Goal: Information Seeking & Learning: Learn about a topic

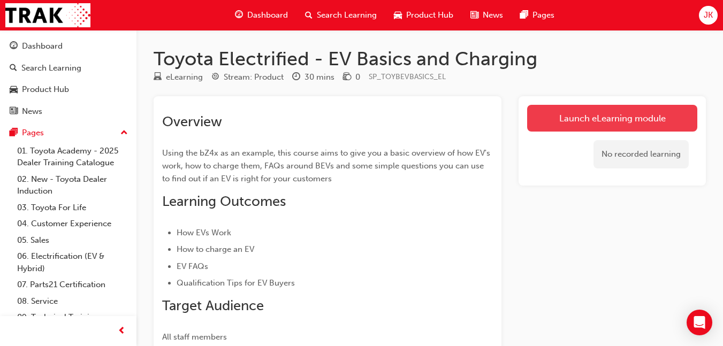
click at [622, 116] on link "Launch eLearning module" at bounding box center [612, 118] width 170 height 27
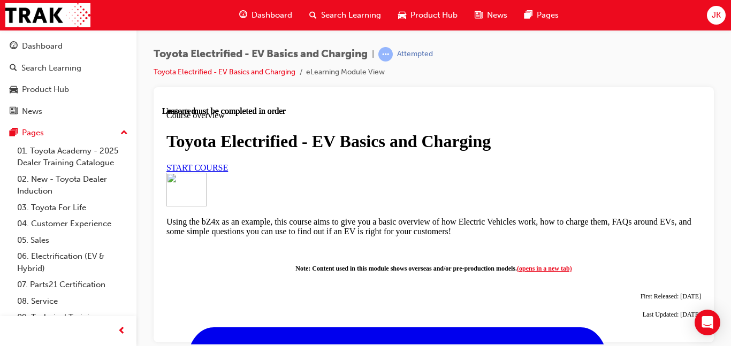
scroll to position [54, 0]
click at [228, 172] on span "START COURSE" at bounding box center [197, 167] width 62 height 9
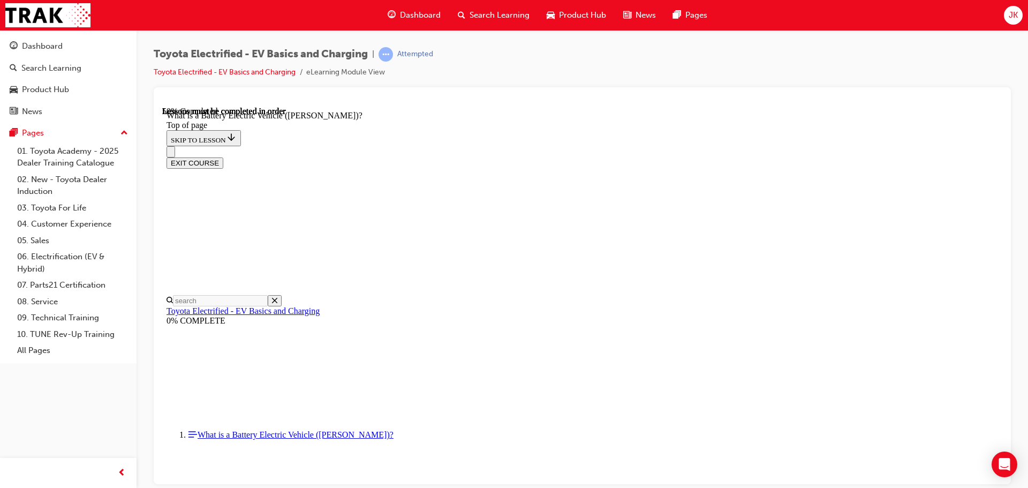
scroll to position [1157, 0]
drag, startPoint x: 580, startPoint y: 415, endPoint x: 781, endPoint y: 418, distance: 201.2
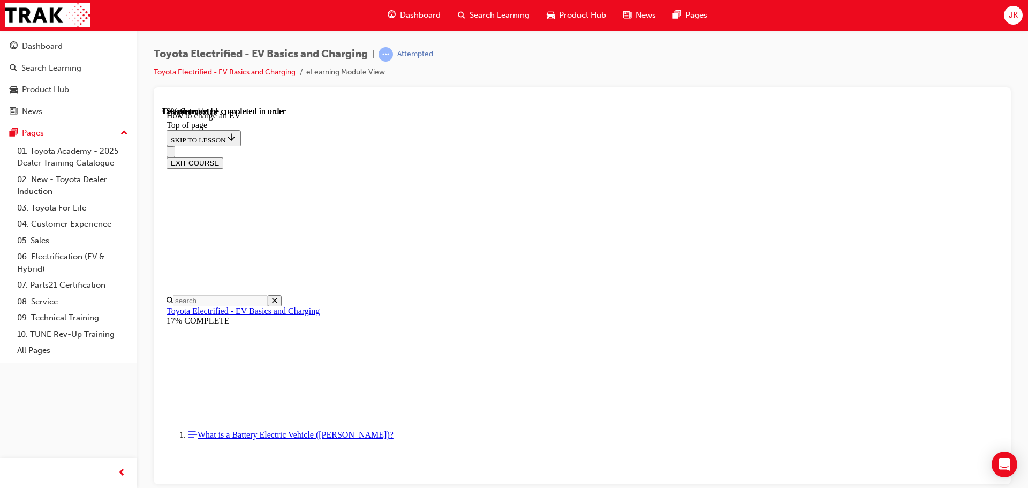
scroll to position [675, 0]
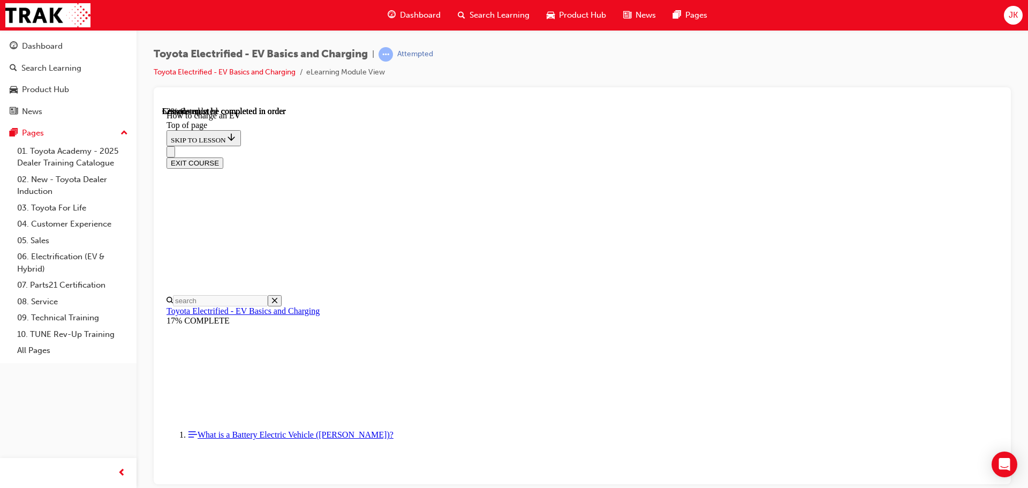
drag, startPoint x: 709, startPoint y: 460, endPoint x: 783, endPoint y: 466, distance: 75.2
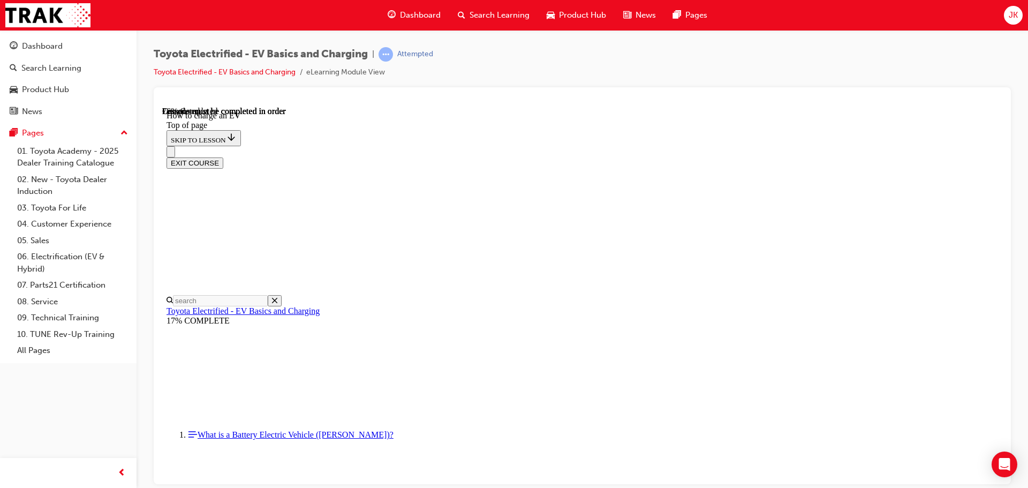
drag, startPoint x: 445, startPoint y: 417, endPoint x: 516, endPoint y: 416, distance: 70.6
drag, startPoint x: 555, startPoint y: 414, endPoint x: 626, endPoint y: 414, distance: 70.6
drag, startPoint x: 672, startPoint y: 410, endPoint x: 792, endPoint y: 412, distance: 119.9
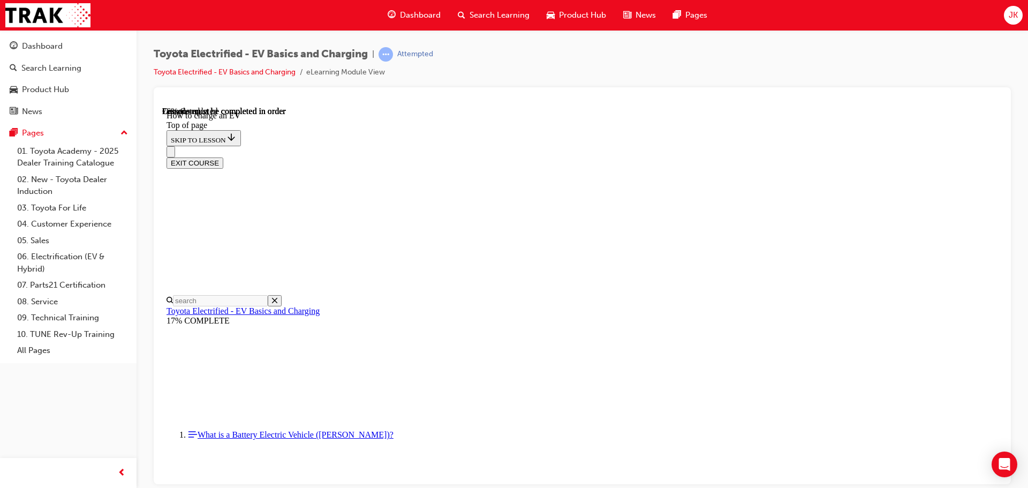
drag, startPoint x: 503, startPoint y: 436, endPoint x: 594, endPoint y: 435, distance: 91.5
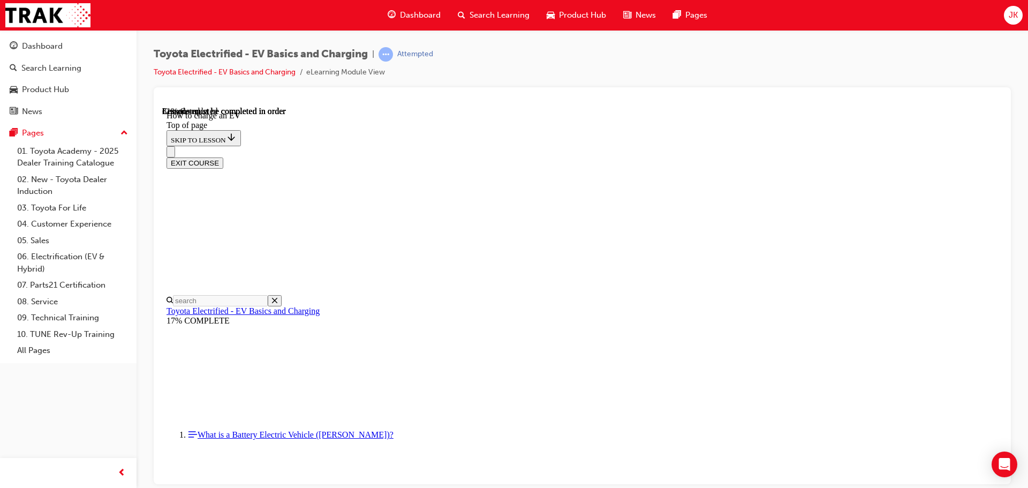
drag, startPoint x: 644, startPoint y: 436, endPoint x: 718, endPoint y: 438, distance: 74.4
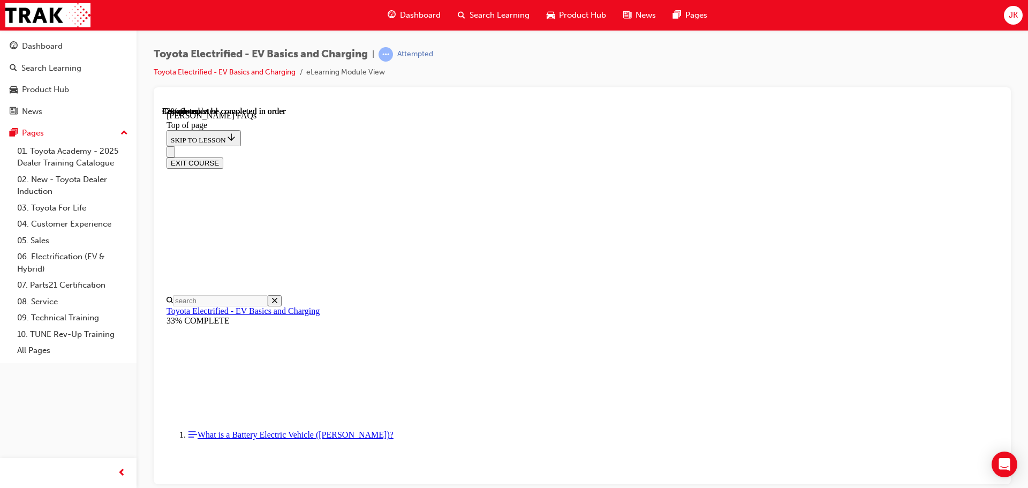
scroll to position [1318, 0]
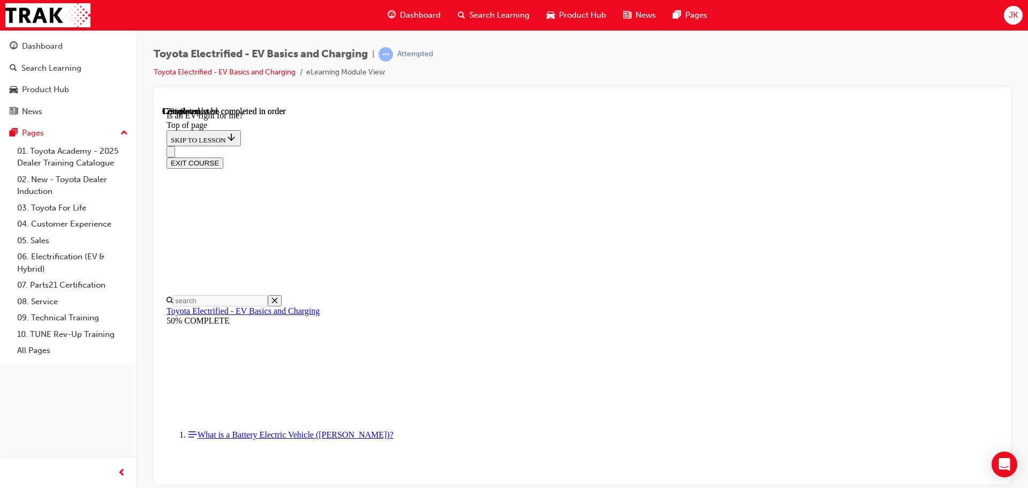
scroll to position [0, 0]
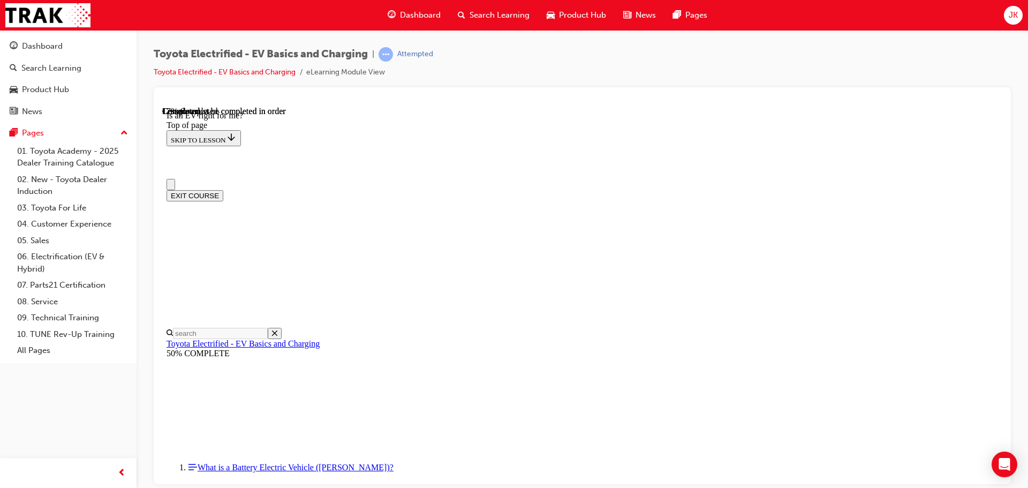
drag, startPoint x: 649, startPoint y: 127, endPoint x: 649, endPoint y: 133, distance: 5.4
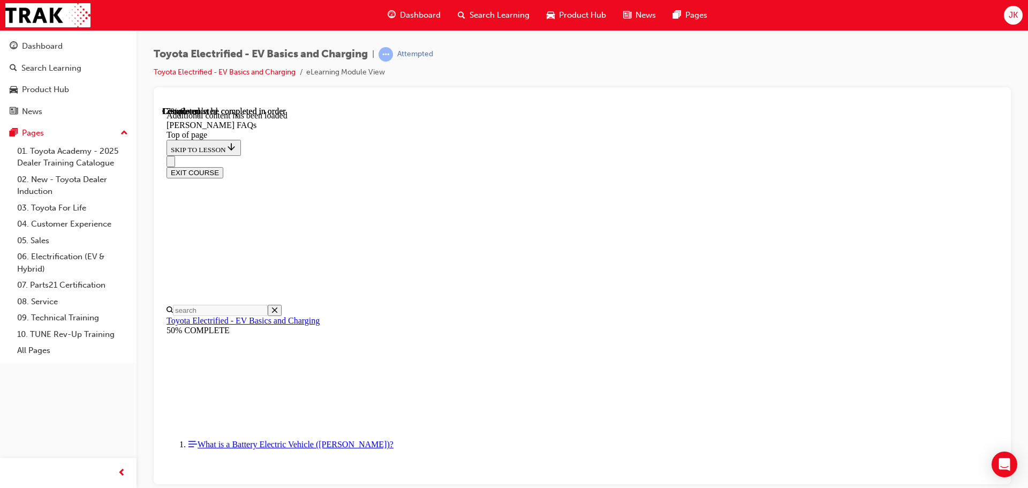
drag, startPoint x: 652, startPoint y: 351, endPoint x: 738, endPoint y: 357, distance: 86.4
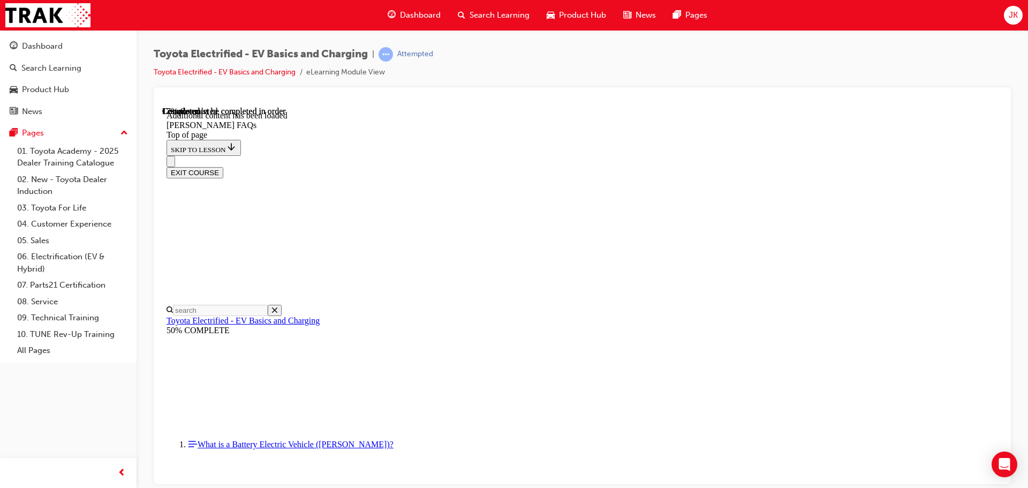
drag, startPoint x: 554, startPoint y: 318, endPoint x: 724, endPoint y: 331, distance: 170.2
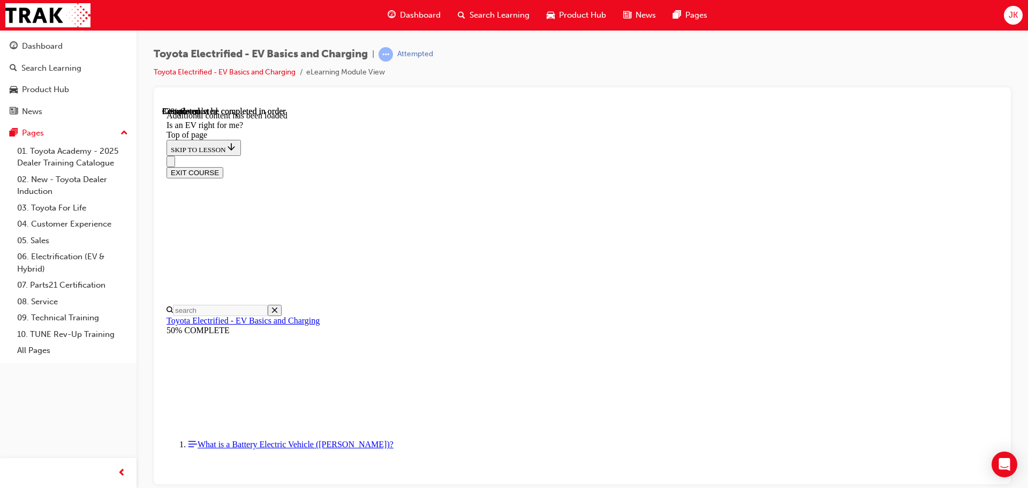
scroll to position [622, 0]
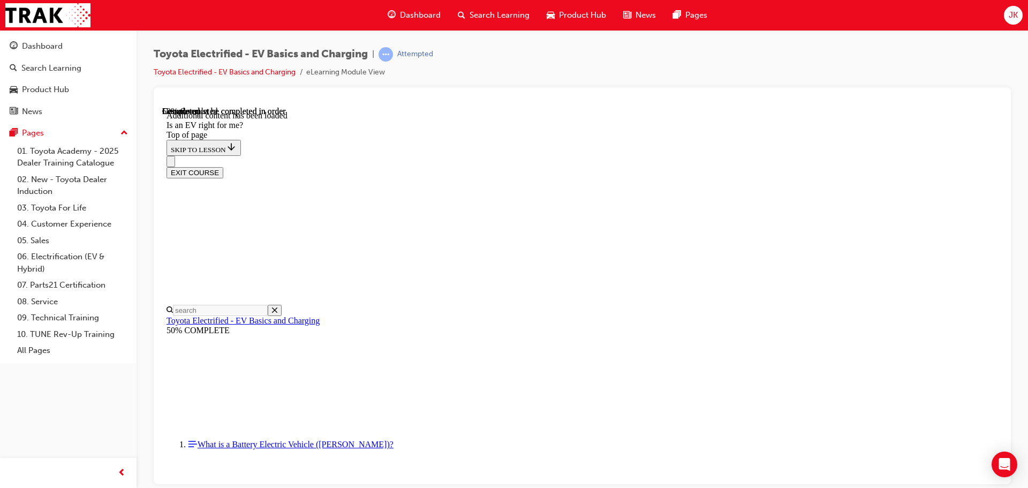
scroll to position [650, 0]
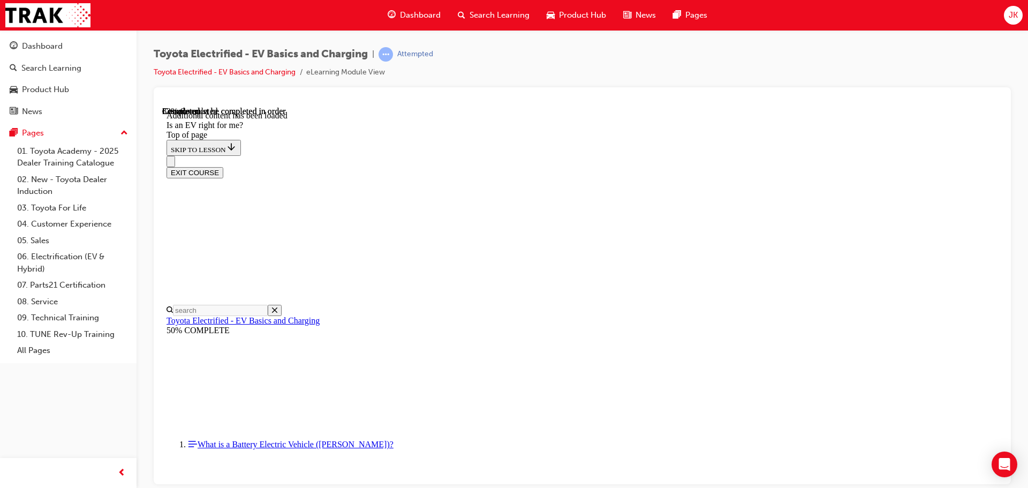
scroll to position [1345, 0]
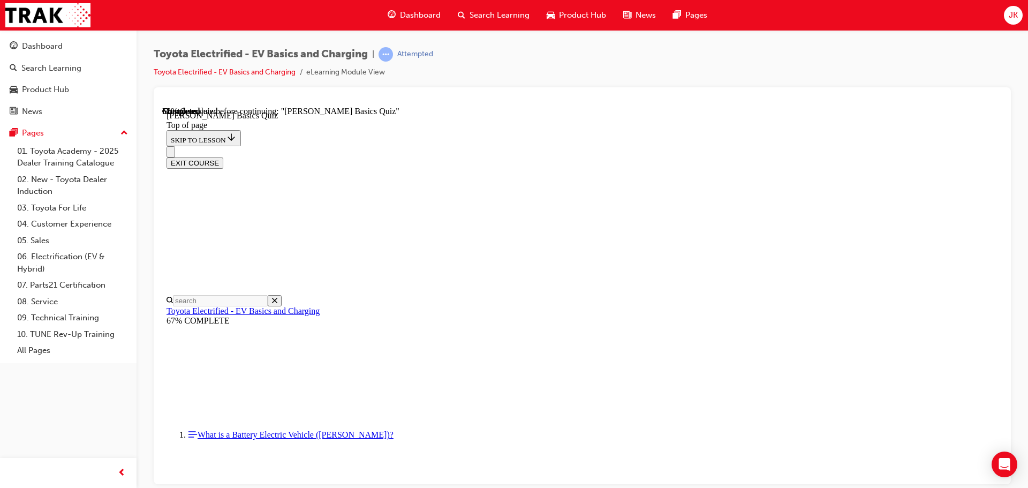
scroll to position [94, 0]
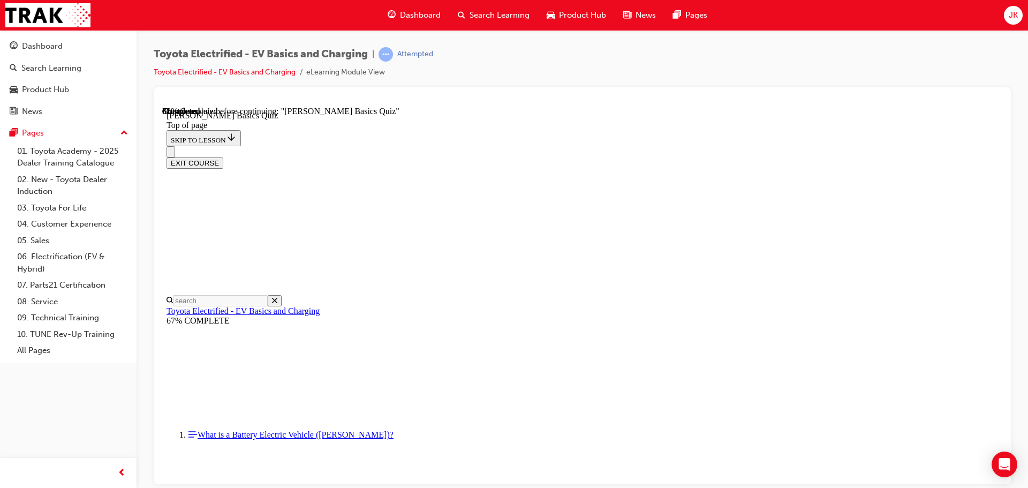
drag, startPoint x: 641, startPoint y: 297, endPoint x: 667, endPoint y: 351, distance: 59.4
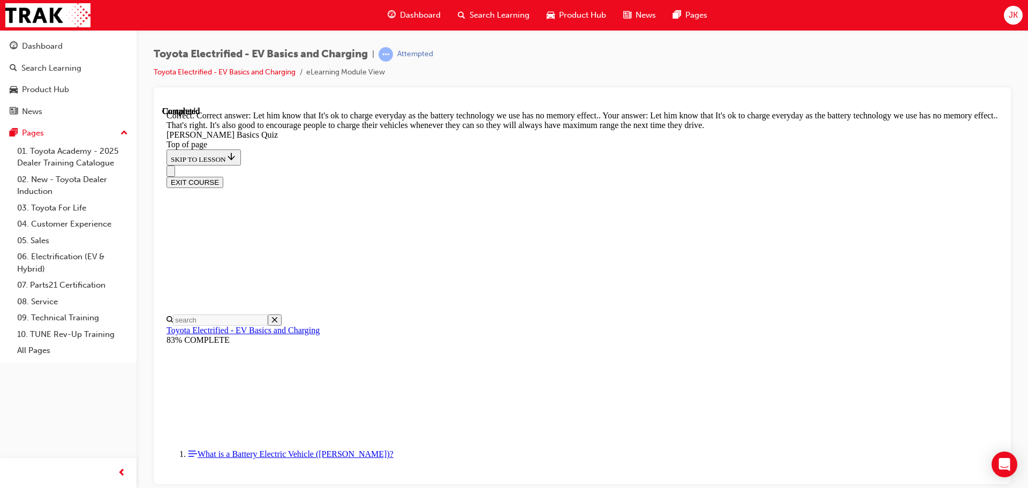
scroll to position [217, 0]
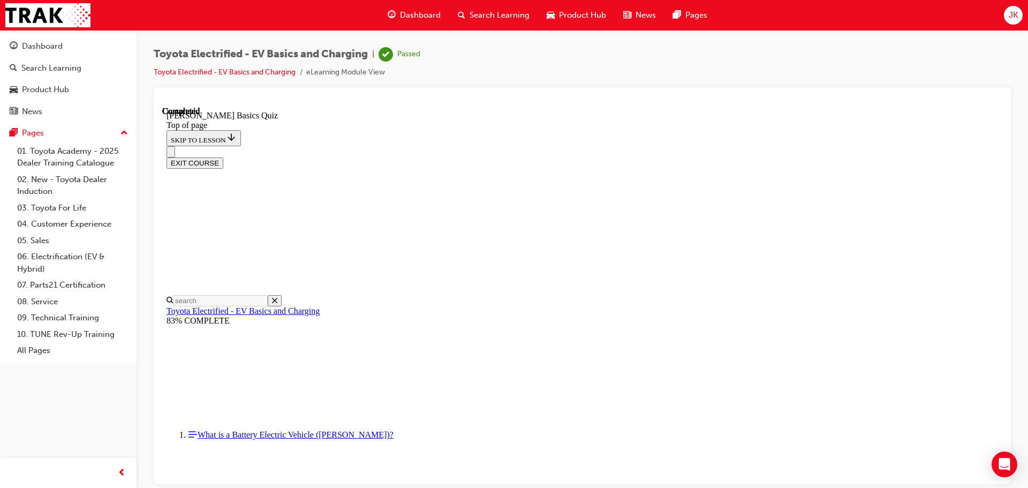
scroll to position [202, 0]
click at [223, 157] on button "EXIT COURSE" at bounding box center [194, 162] width 57 height 11
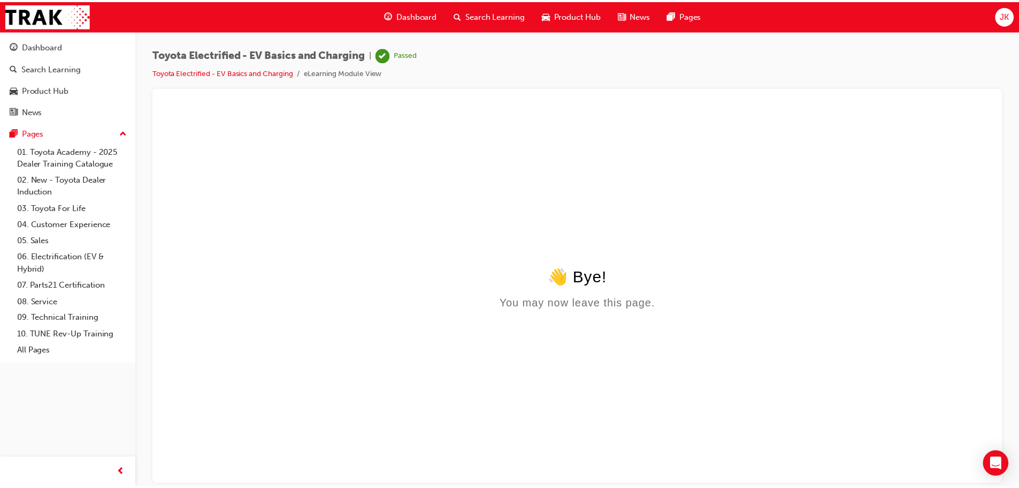
scroll to position [0, 0]
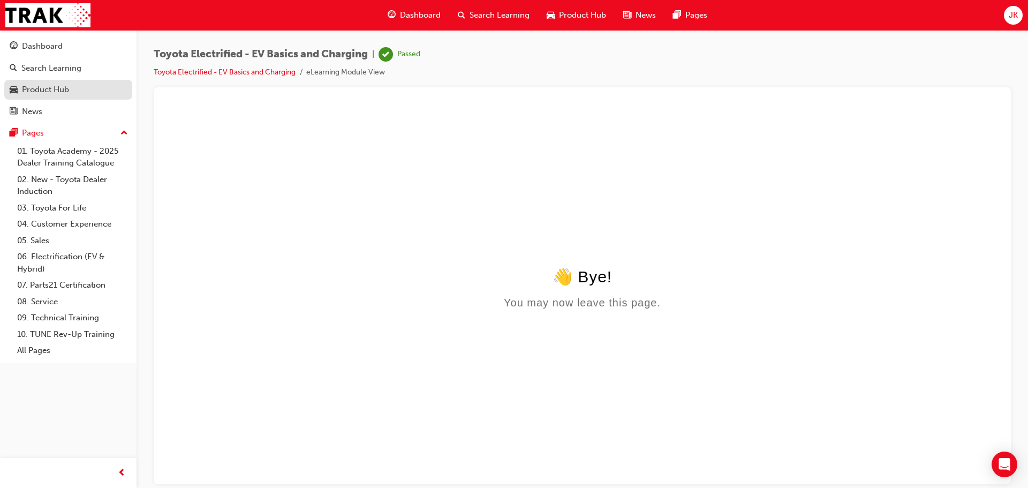
click at [61, 88] on div "Product Hub" at bounding box center [45, 89] width 47 height 12
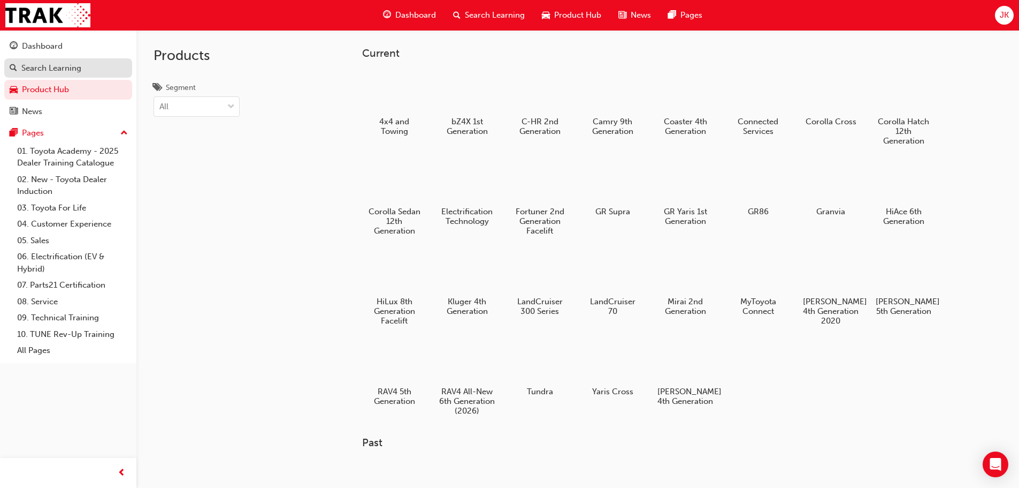
click at [70, 70] on div "Search Learning" at bounding box center [51, 68] width 60 height 12
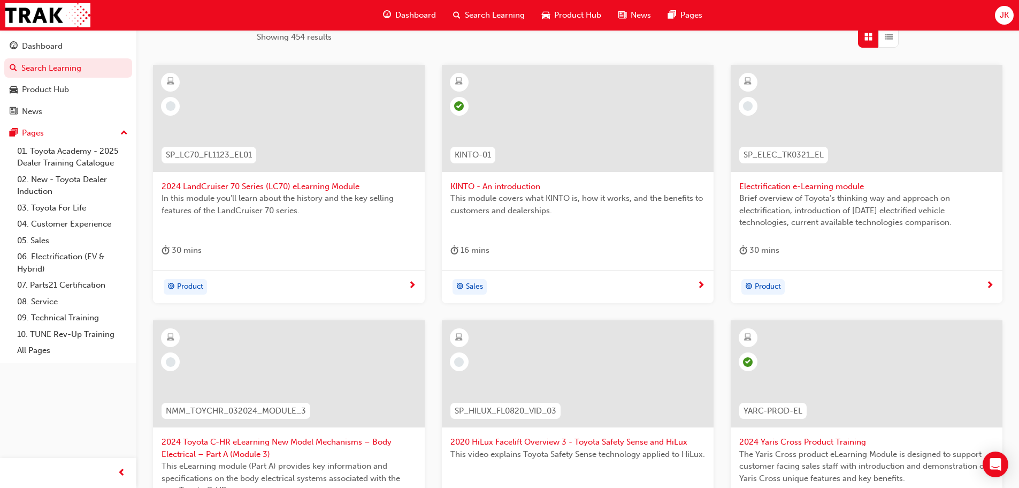
scroll to position [130, 0]
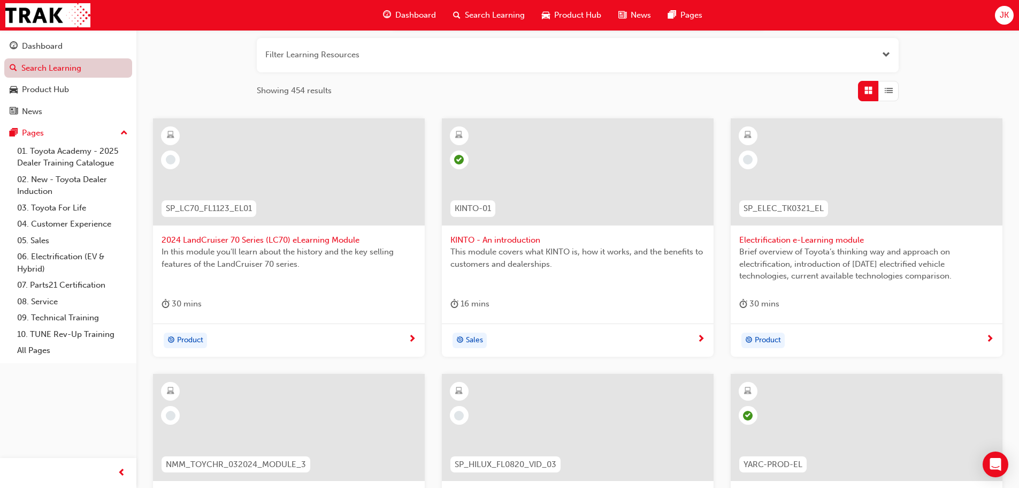
click at [38, 72] on link "Search Learning" at bounding box center [68, 68] width 128 height 20
click at [43, 50] on div "Dashboard" at bounding box center [42, 46] width 41 height 12
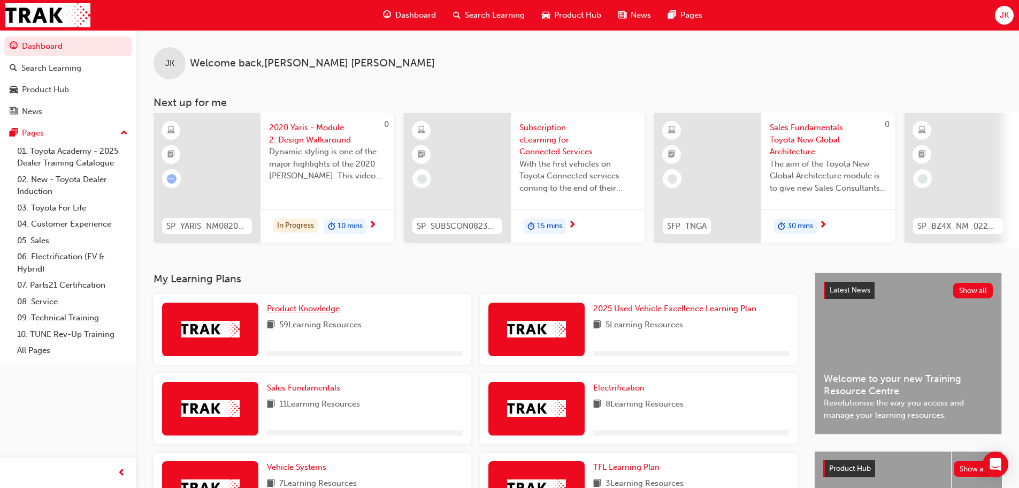
click at [306, 308] on span "Product Knowledge" at bounding box center [303, 308] width 73 height 10
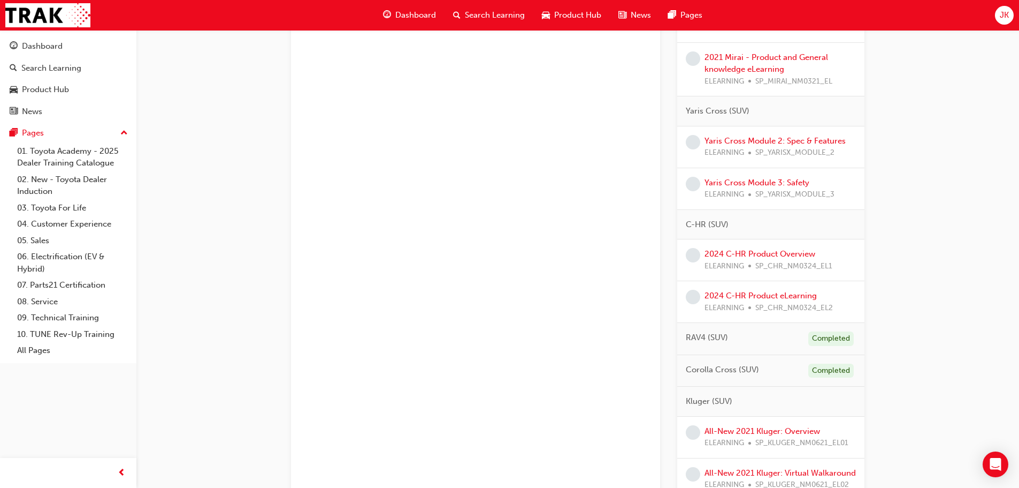
scroll to position [642, 0]
